Goal: Task Accomplishment & Management: Manage account settings

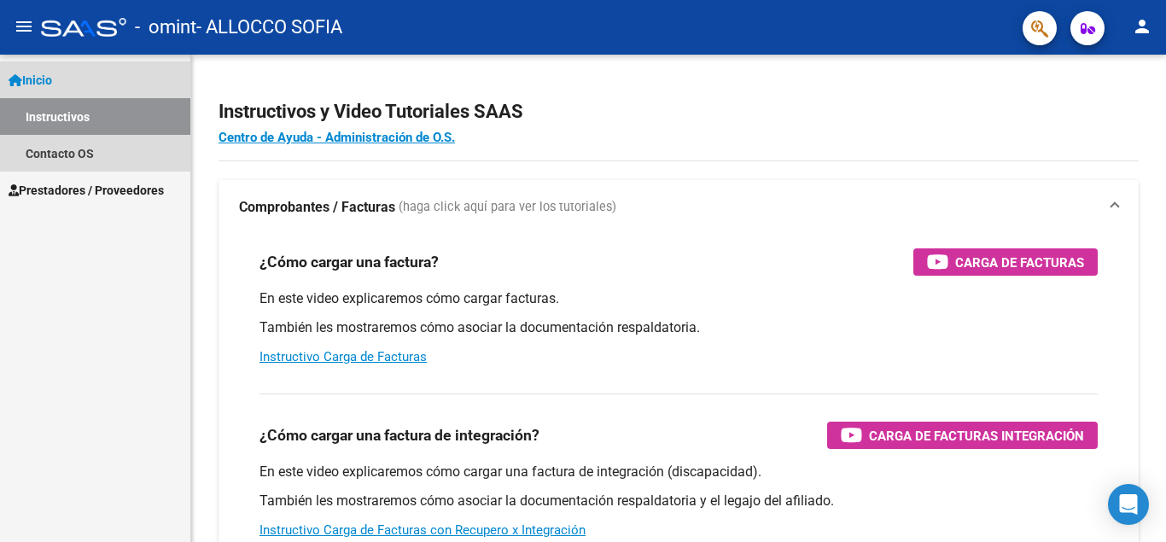
click at [74, 84] on link "Inicio" at bounding box center [95, 79] width 190 height 37
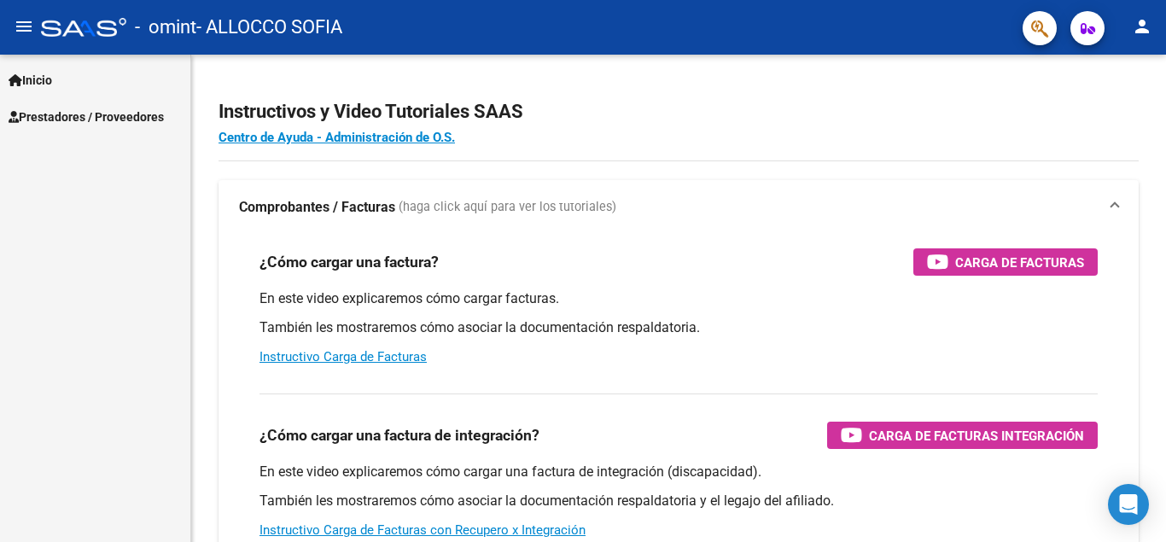
click at [77, 113] on span "Prestadores / Proveedores" at bounding box center [86, 117] width 155 height 19
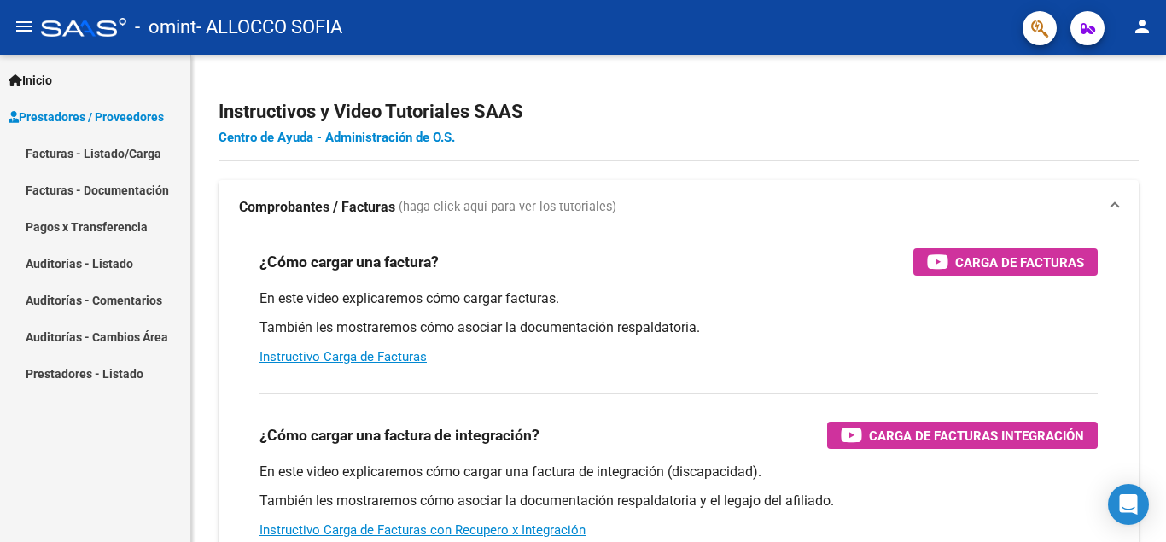
click at [81, 148] on link "Facturas - Listado/Carga" at bounding box center [95, 153] width 190 height 37
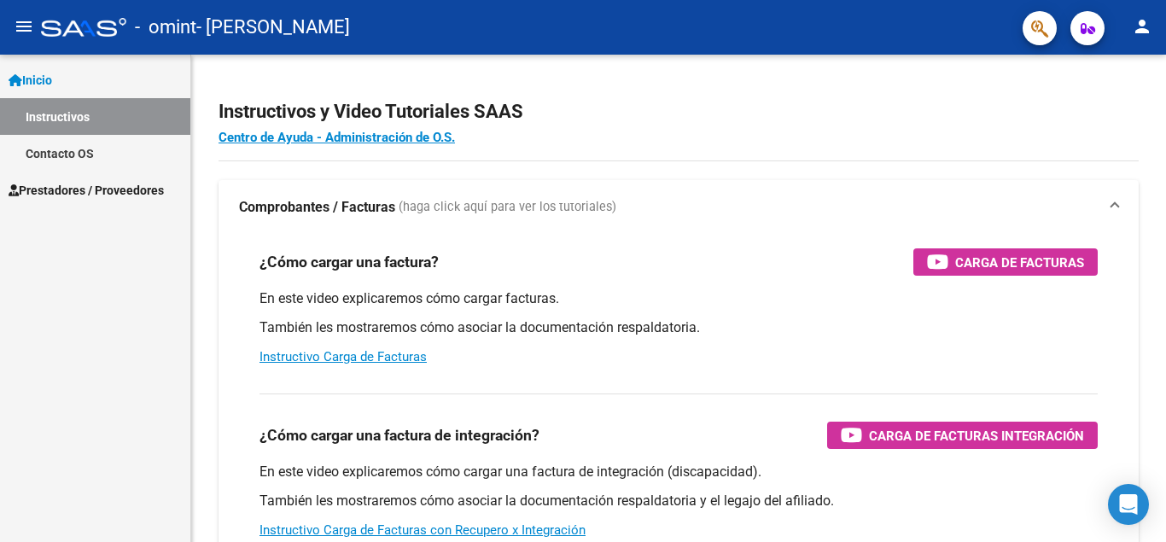
click at [1143, 32] on mat-icon "person" at bounding box center [1142, 26] width 20 height 20
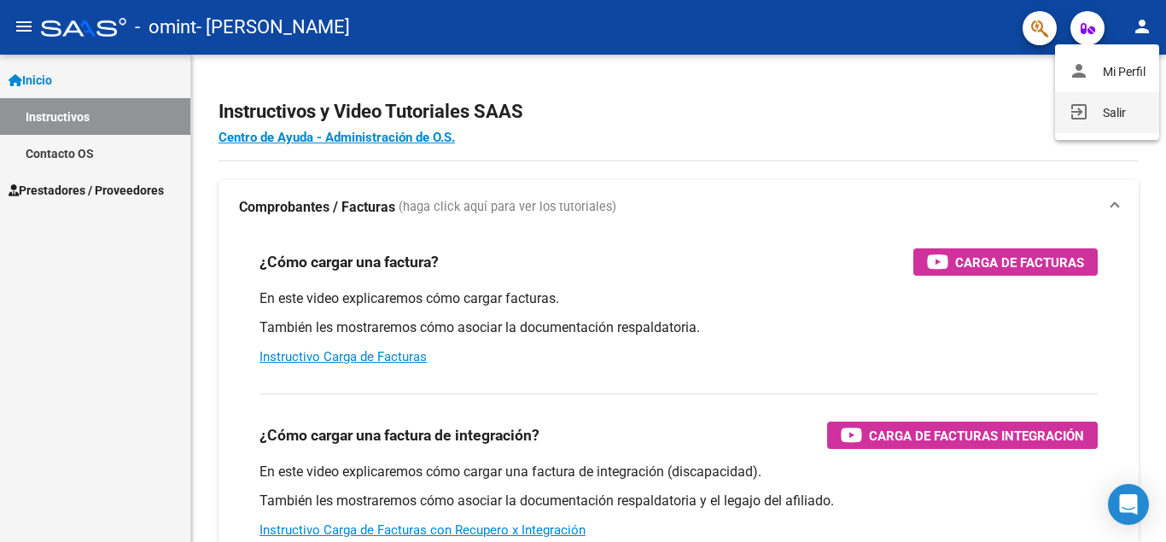
click at [1112, 121] on button "exit_to_app Salir" at bounding box center [1107, 112] width 104 height 41
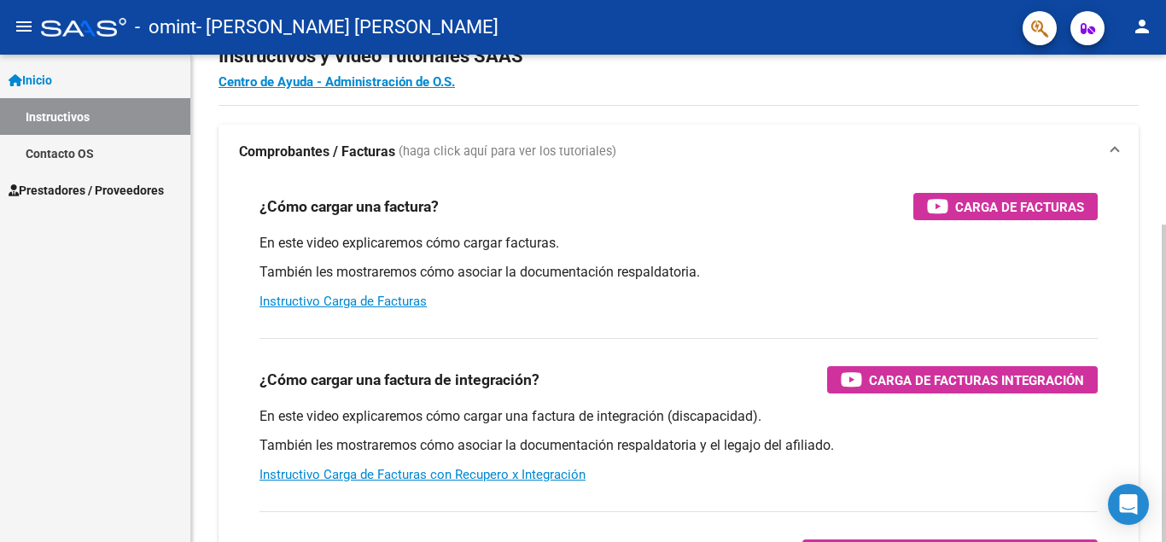
scroll to position [85, 0]
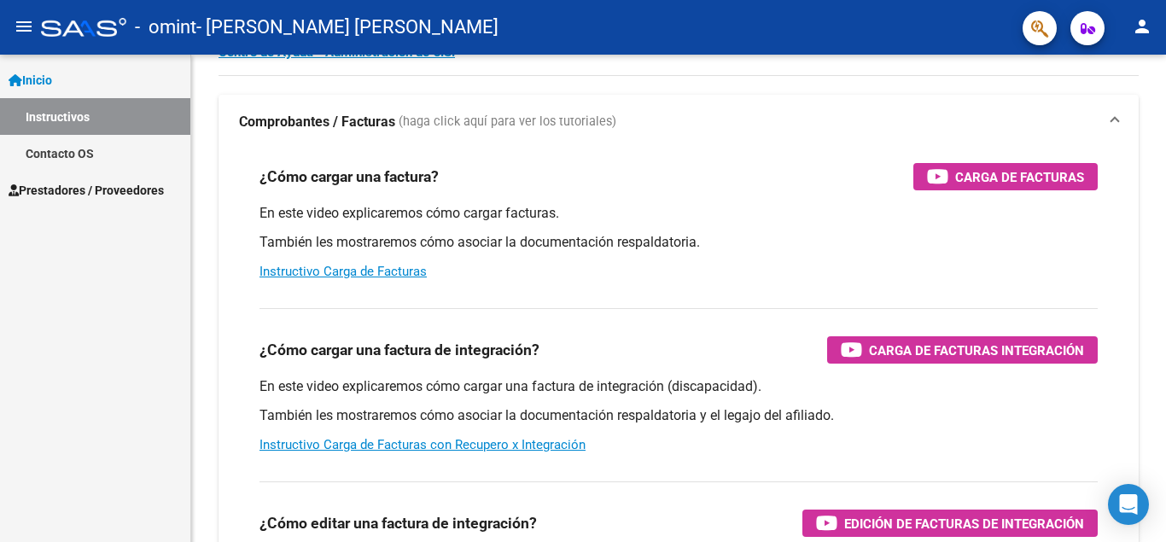
click at [50, 89] on span "Inicio" at bounding box center [31, 80] width 44 height 19
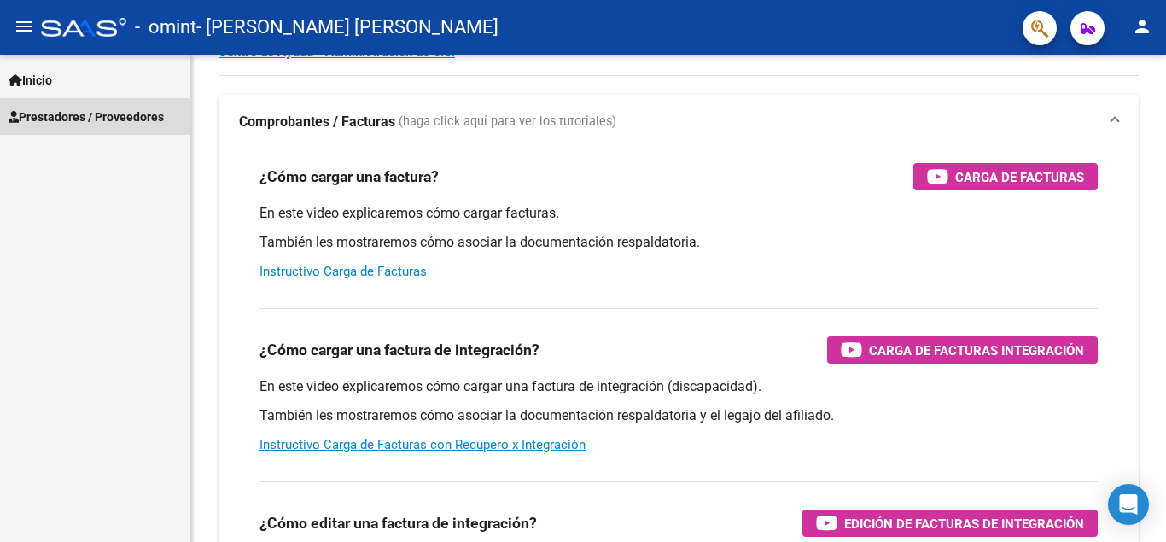
click at [50, 120] on span "Prestadores / Proveedores" at bounding box center [86, 117] width 155 height 19
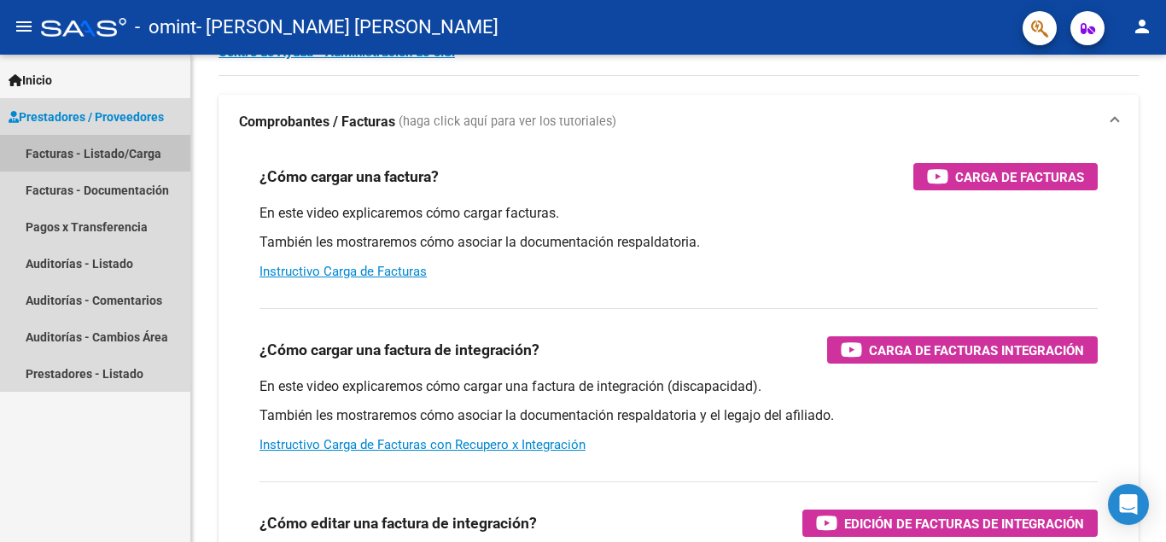
click at [51, 150] on link "Facturas - Listado/Carga" at bounding box center [95, 153] width 190 height 37
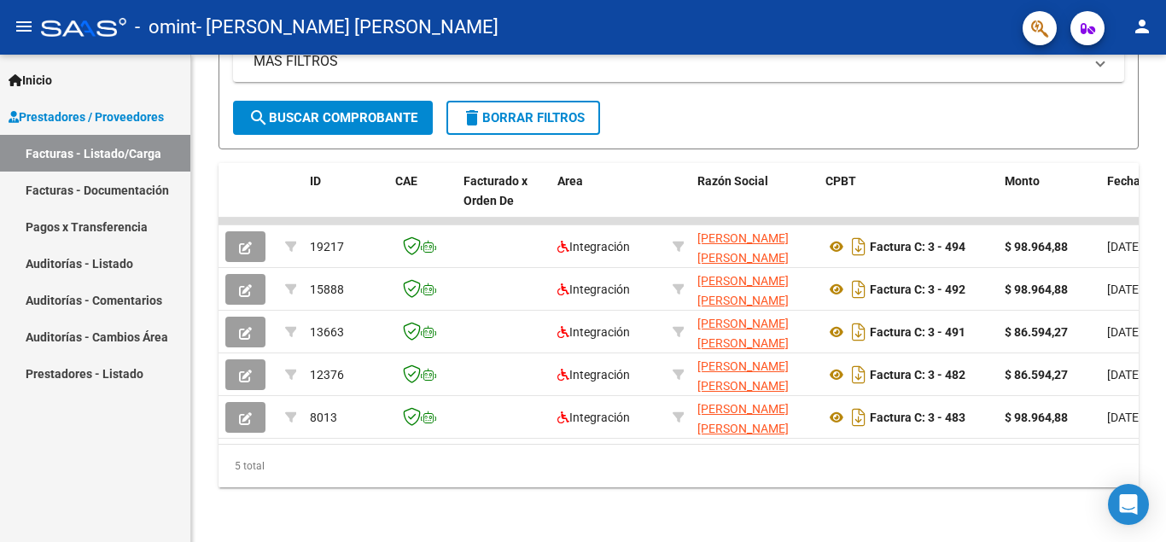
click at [1134, 26] on mat-icon "person" at bounding box center [1142, 26] width 20 height 20
click at [1123, 124] on button "exit_to_app Salir" at bounding box center [1107, 112] width 104 height 41
